Goal: Find specific page/section: Find specific page/section

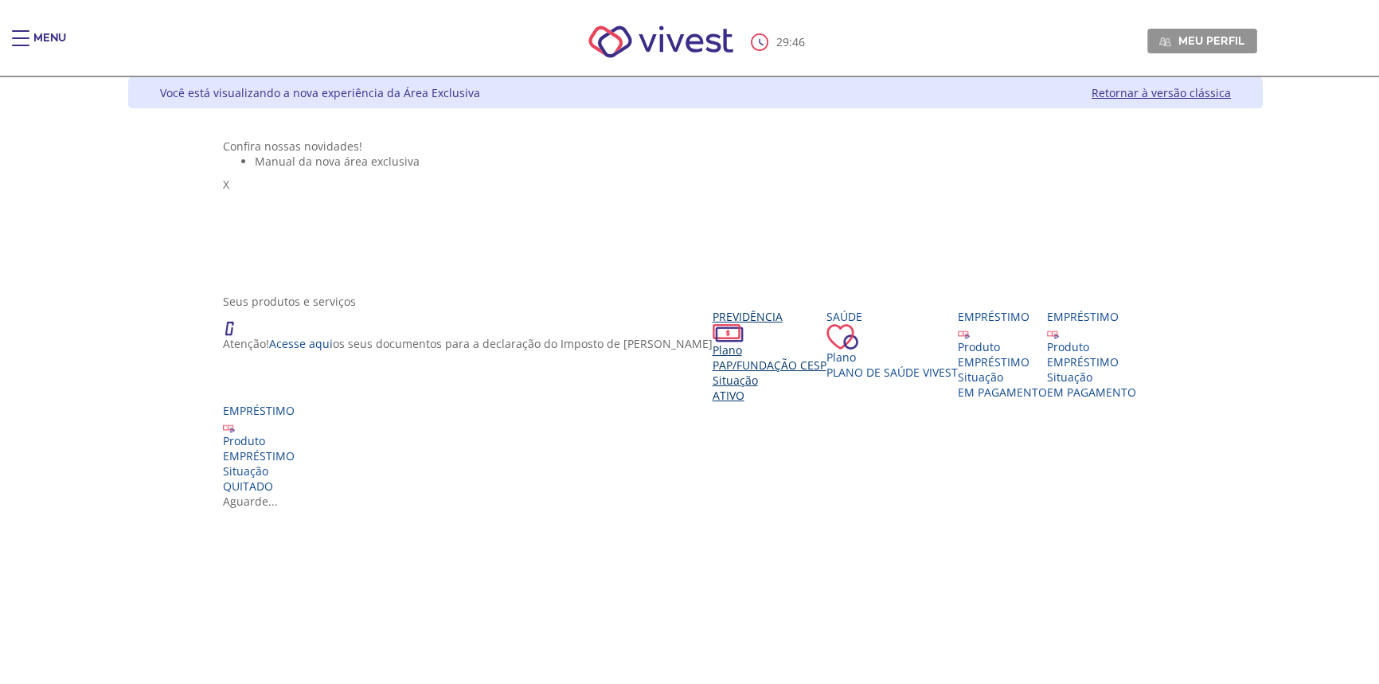
scroll to position [144, 0]
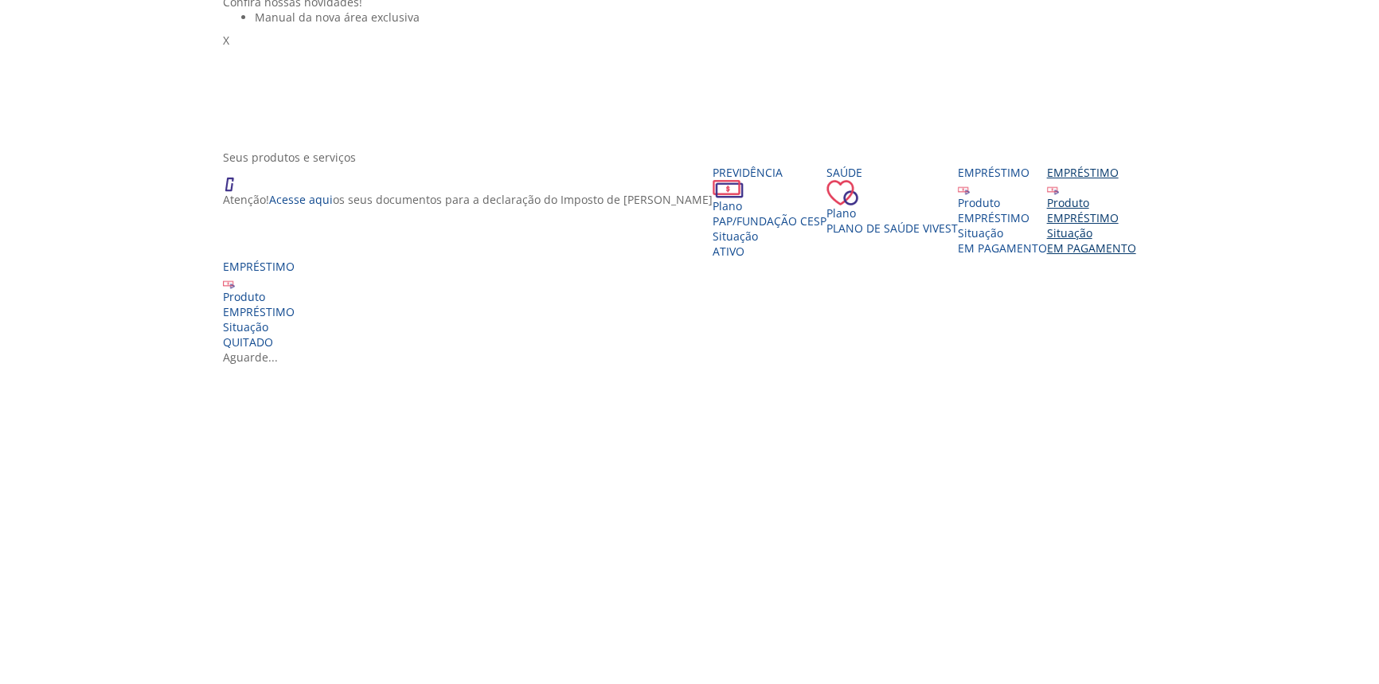
click at [1047, 240] on div "Situação" at bounding box center [1091, 232] width 89 height 15
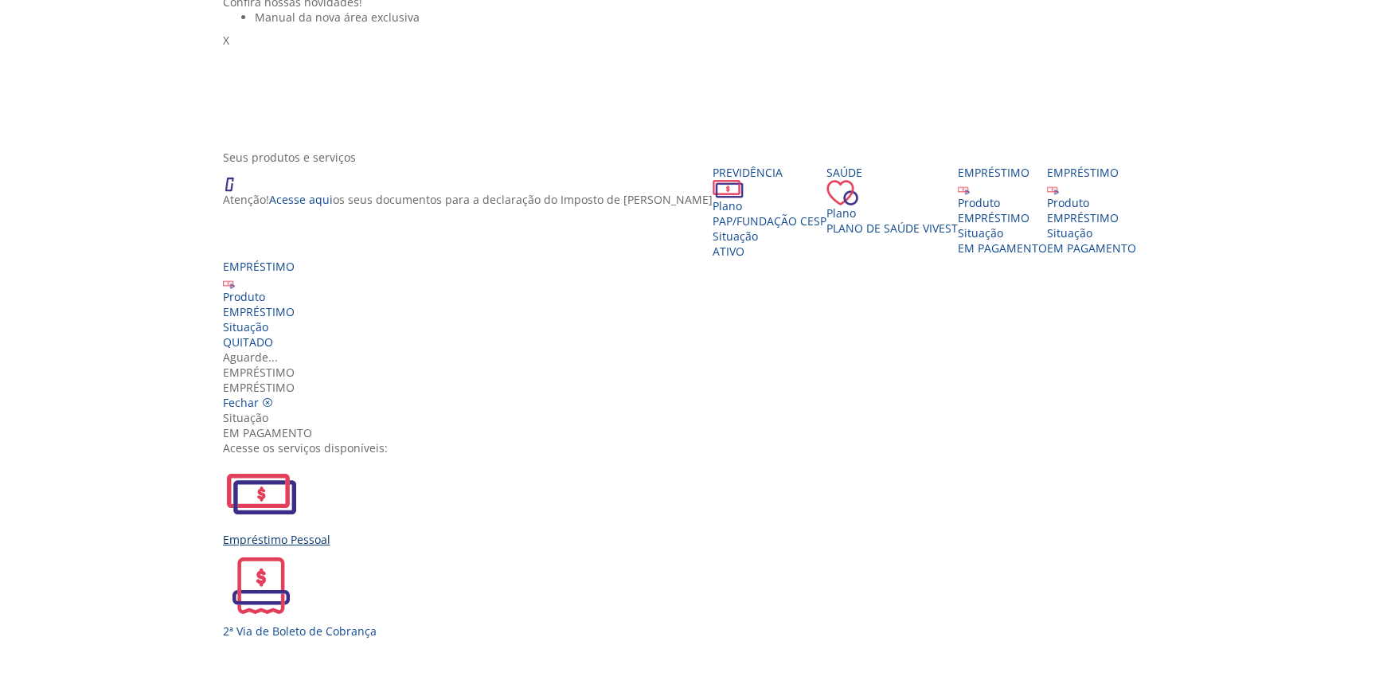
click at [479, 455] on div "Empréstimo Pessoal" at bounding box center [696, 501] width 946 height 92
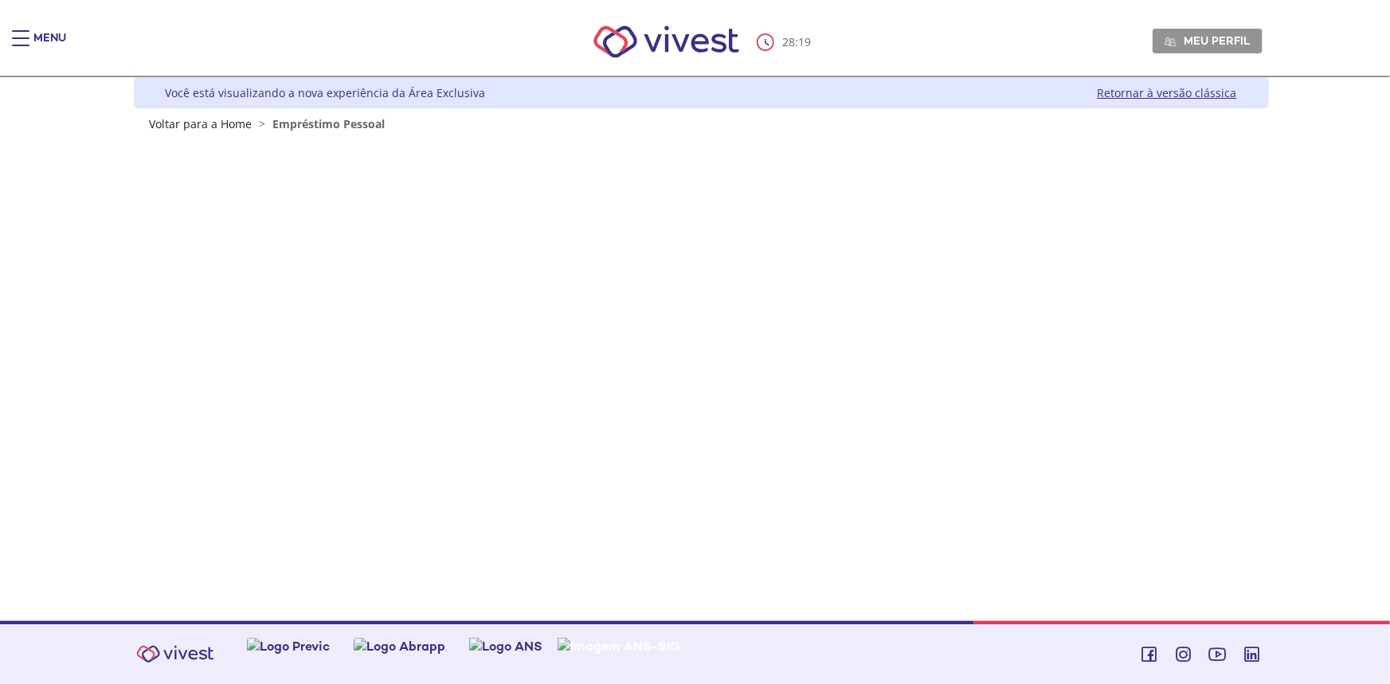
click at [1137, 92] on link "Retornar à versão clássica" at bounding box center [1166, 92] width 139 height 15
